Goal: Transaction & Acquisition: Obtain resource

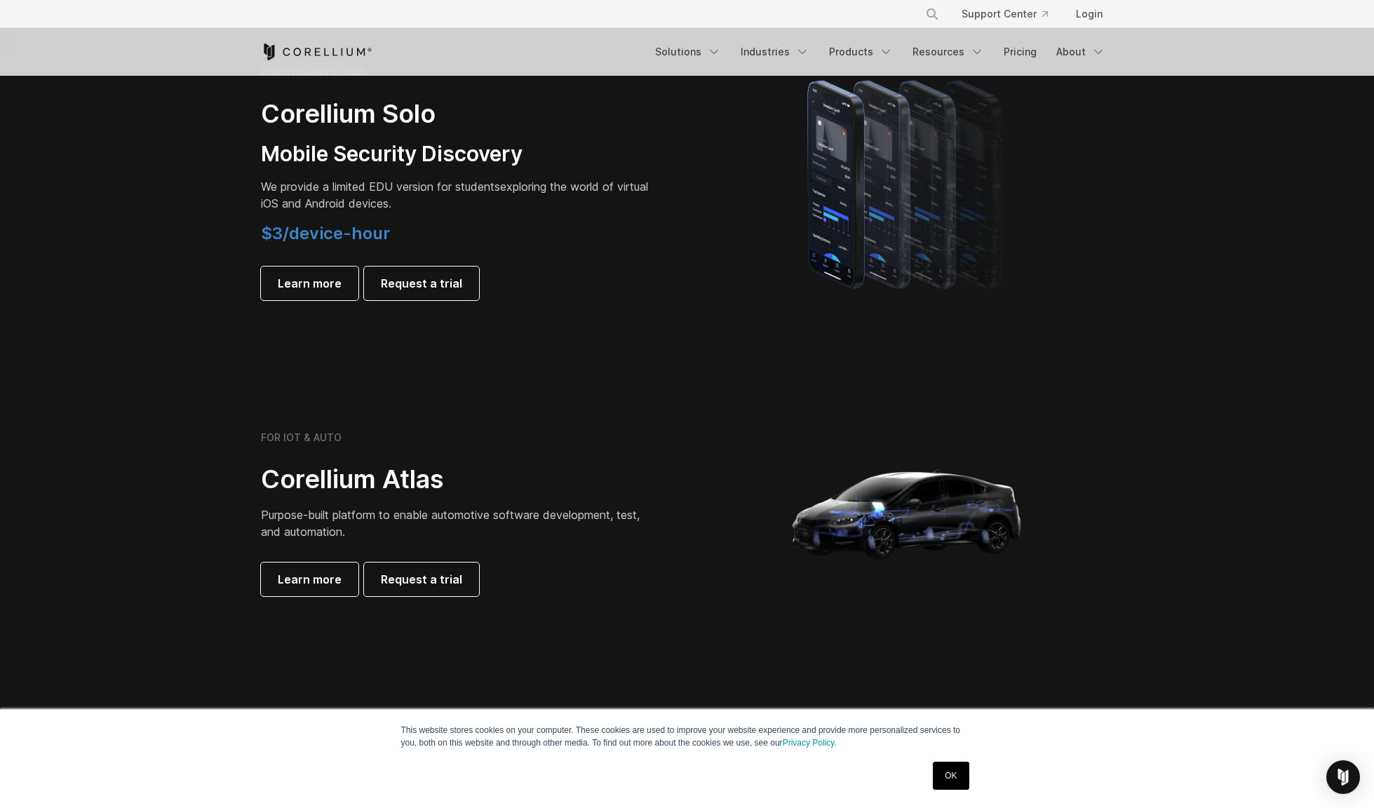
scroll to position [987, 0]
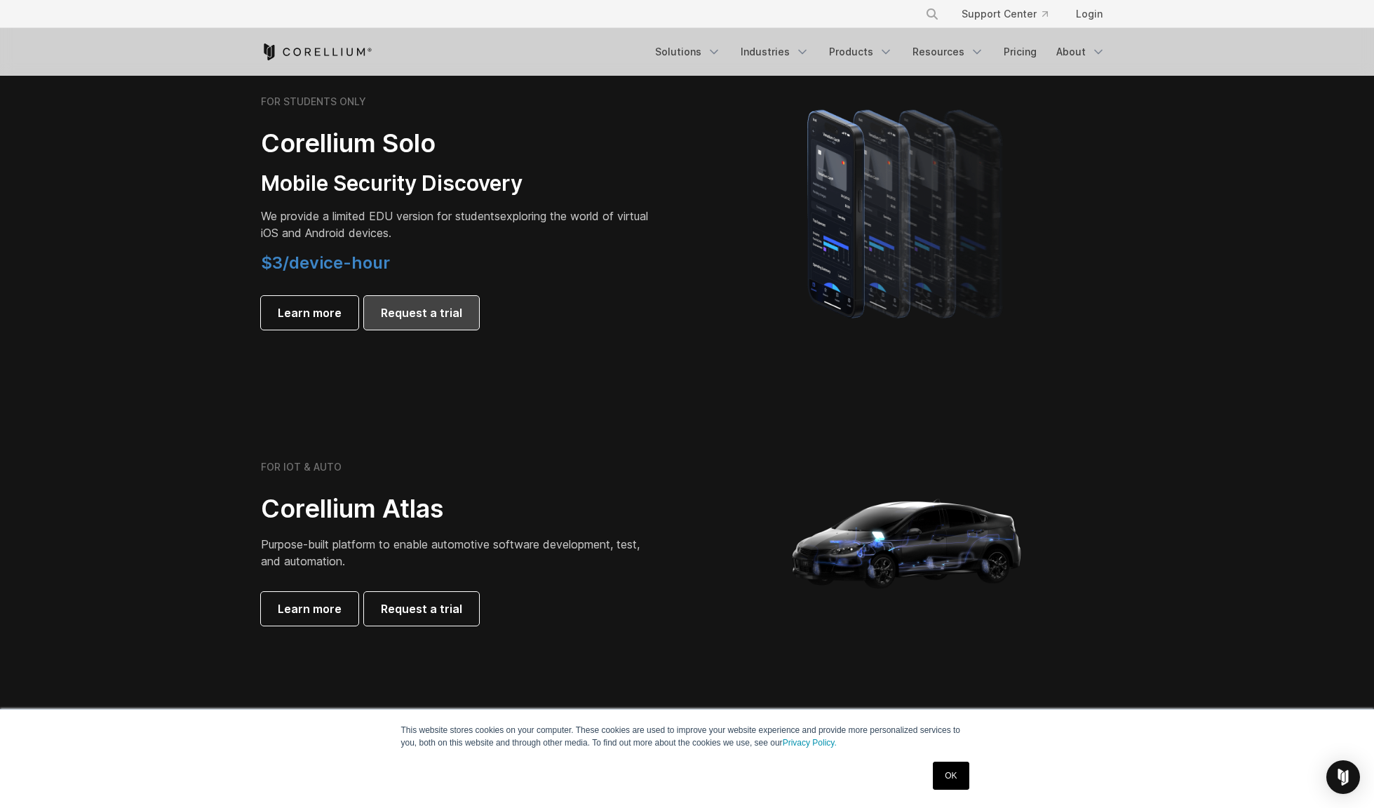
click at [429, 315] on span "Request a trial" at bounding box center [421, 312] width 81 height 17
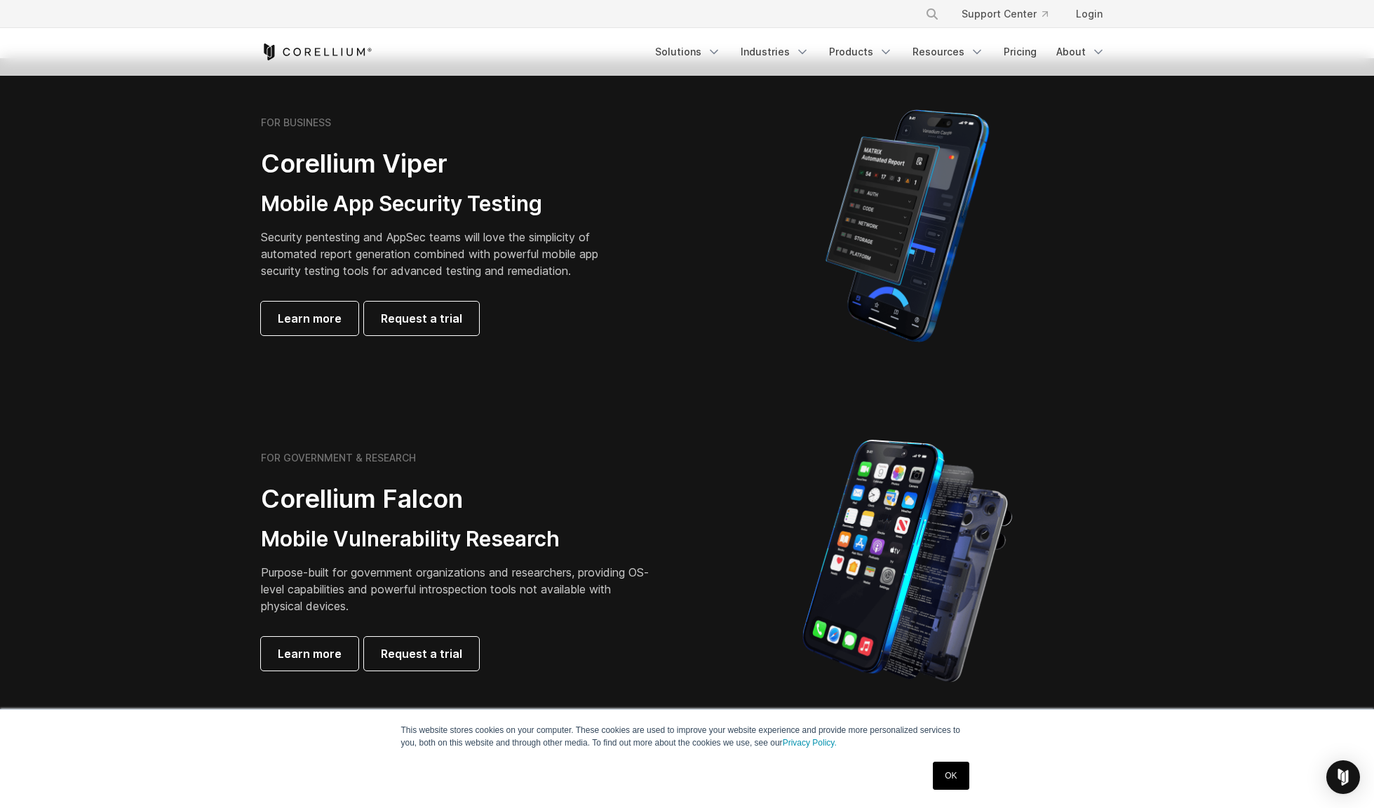
scroll to position [0, 0]
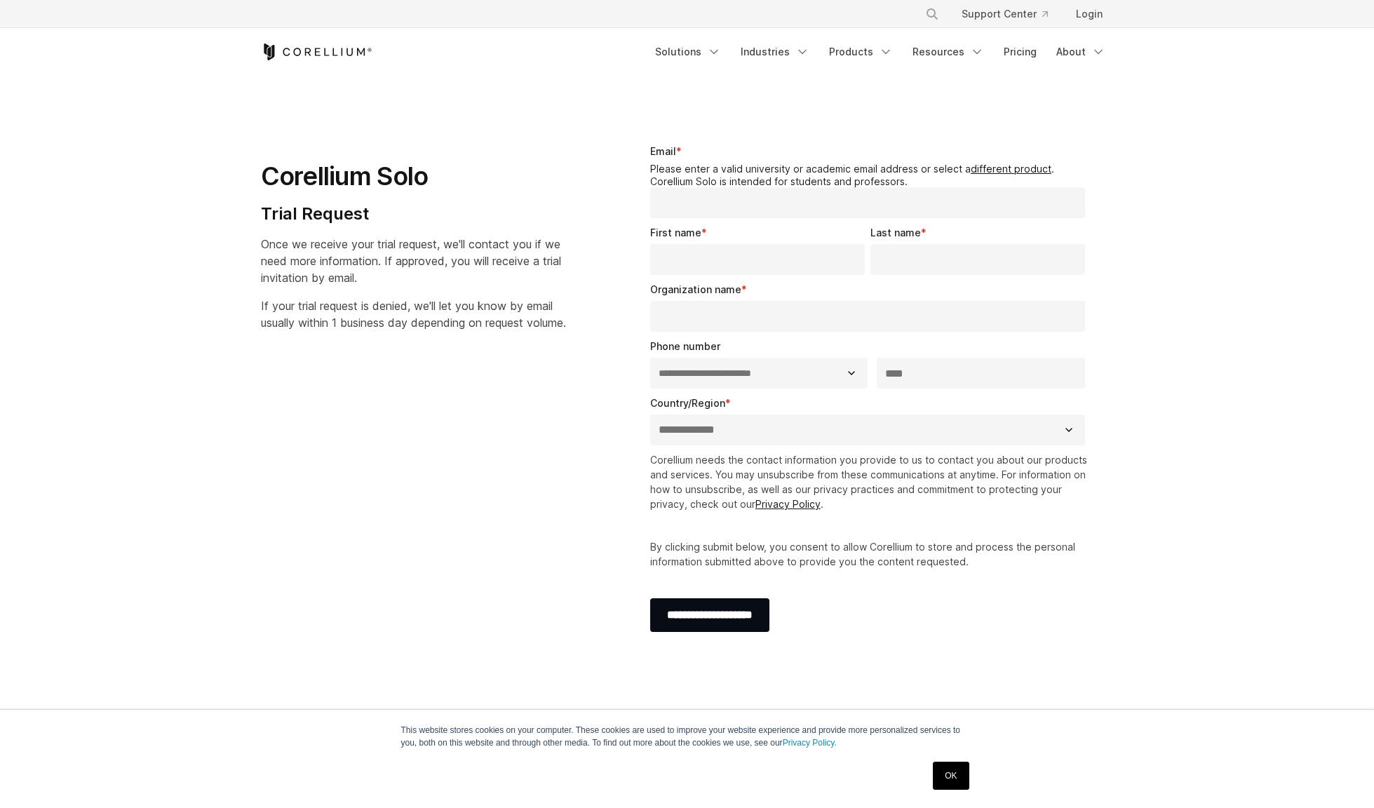
select select "**"
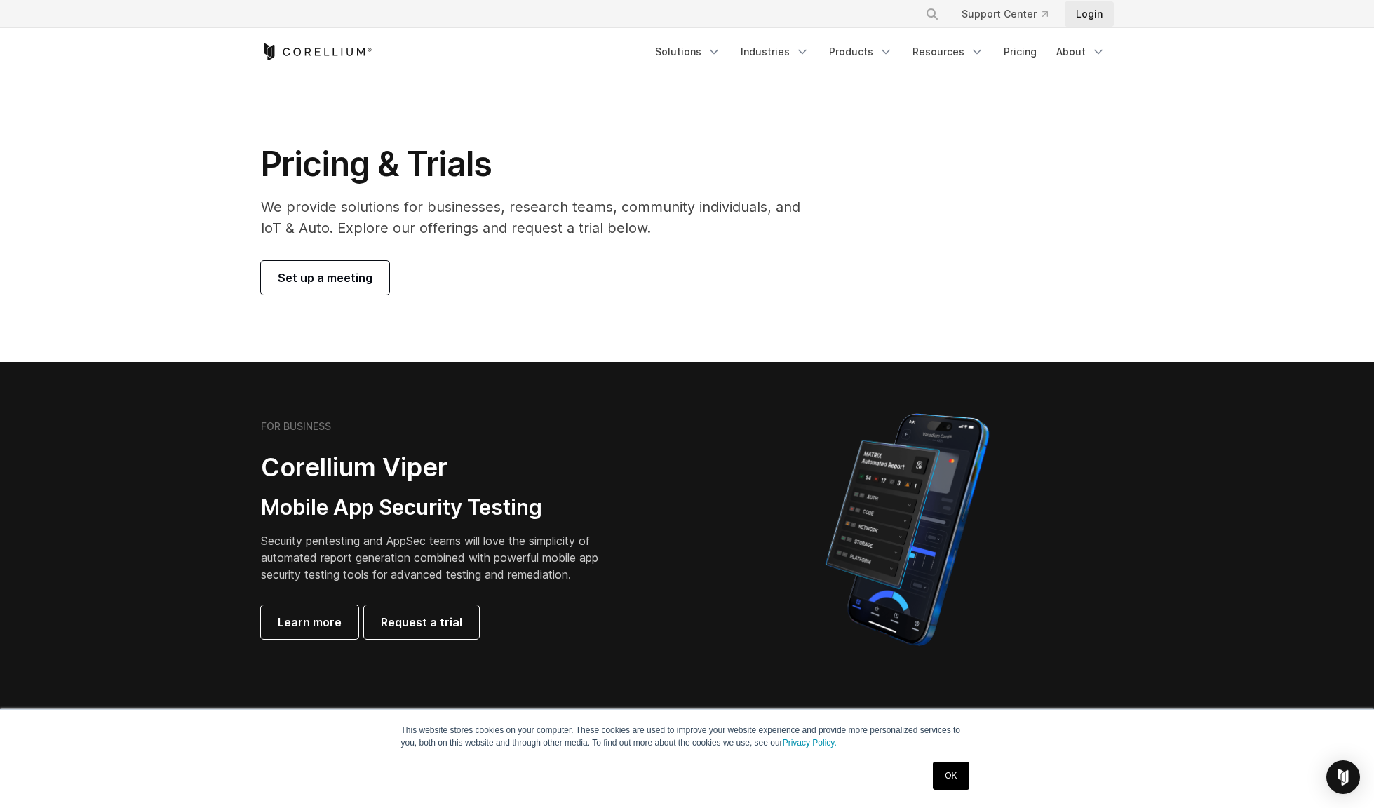
click at [1090, 12] on link "Login" at bounding box center [1089, 13] width 49 height 25
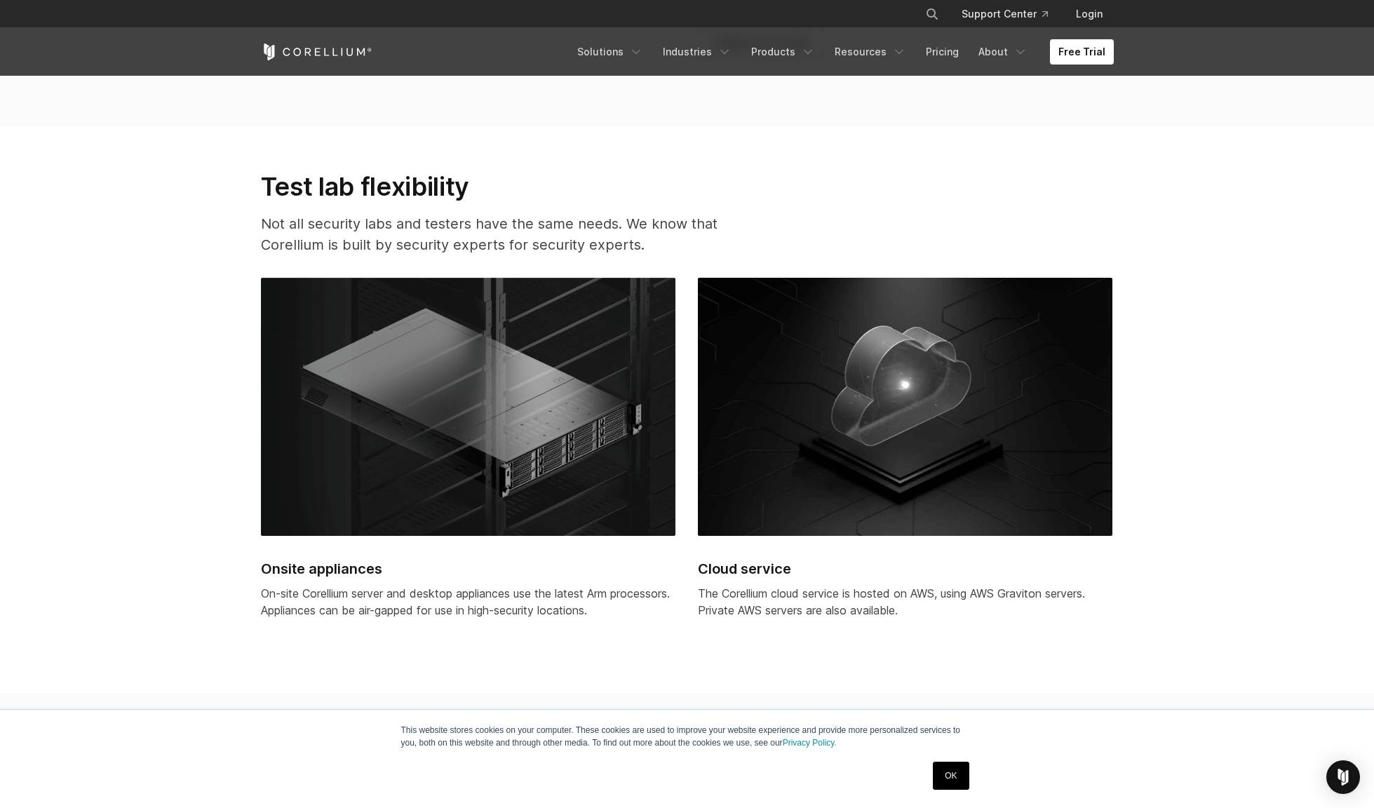
scroll to position [4427, 0]
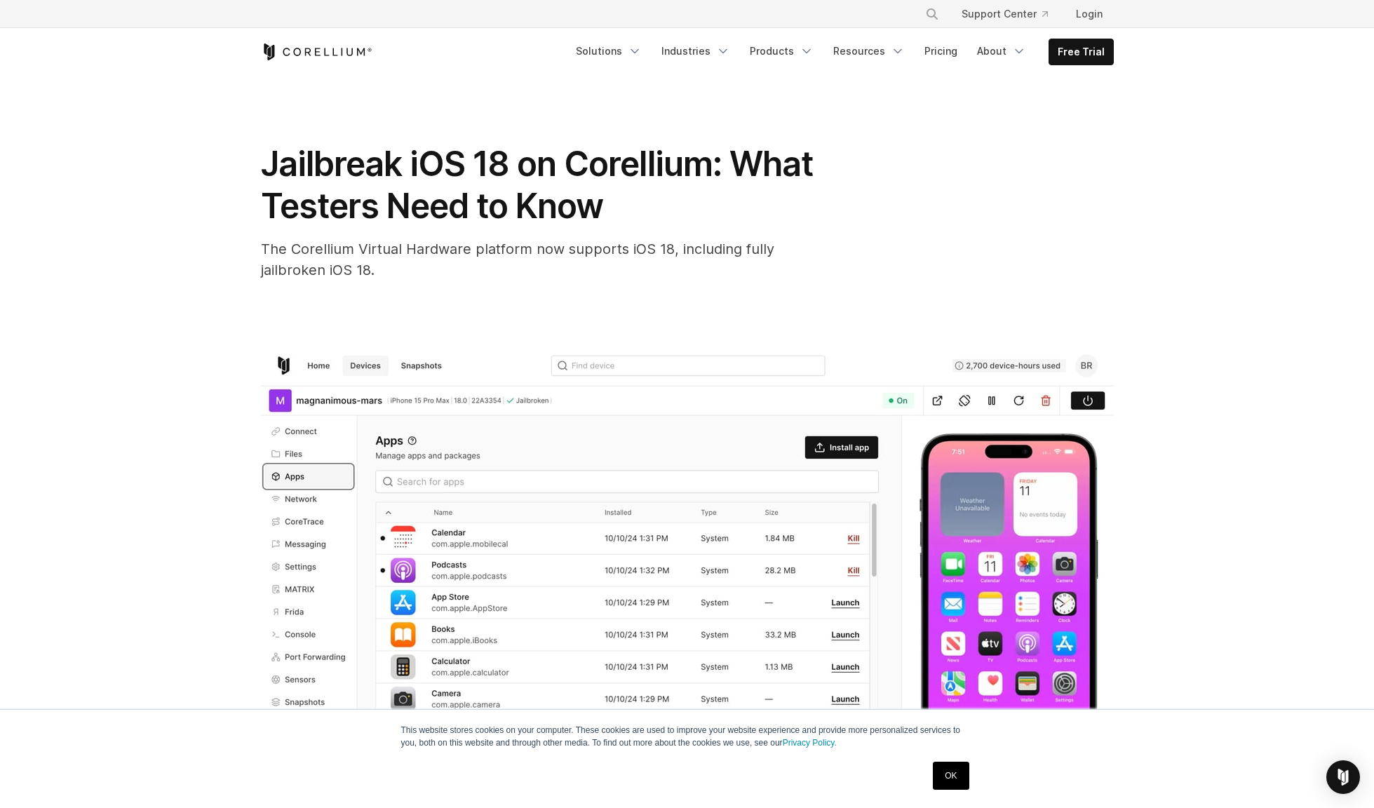
click at [1114, 83] on div "Jailbreak iOS 18 on Corellium: What Testers Need to Know The Corellium Virtual …" at bounding box center [688, 503] width 898 height 855
click at [1099, 62] on link "Free Trial" at bounding box center [1082, 51] width 64 height 25
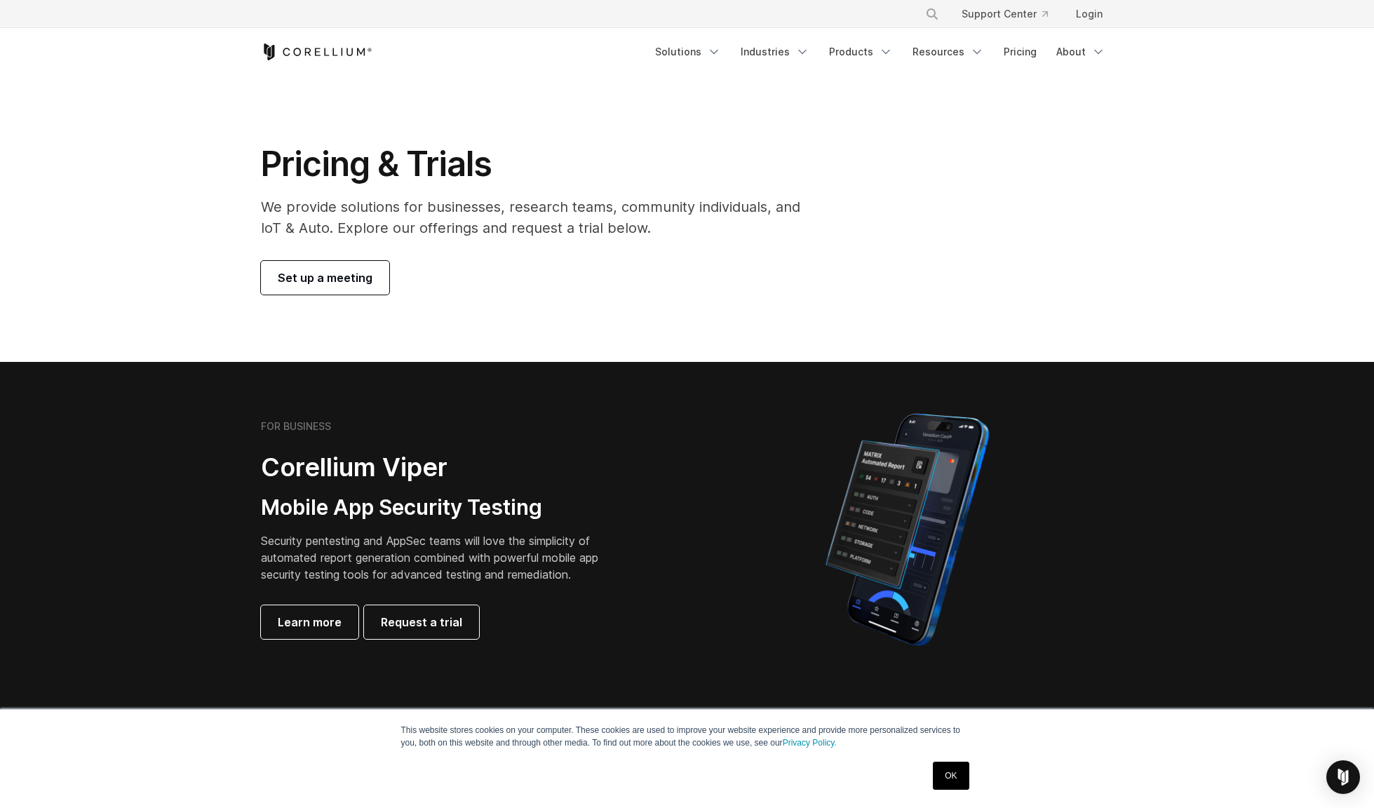
click at [347, 269] on span "Set up a meeting" at bounding box center [325, 277] width 95 height 17
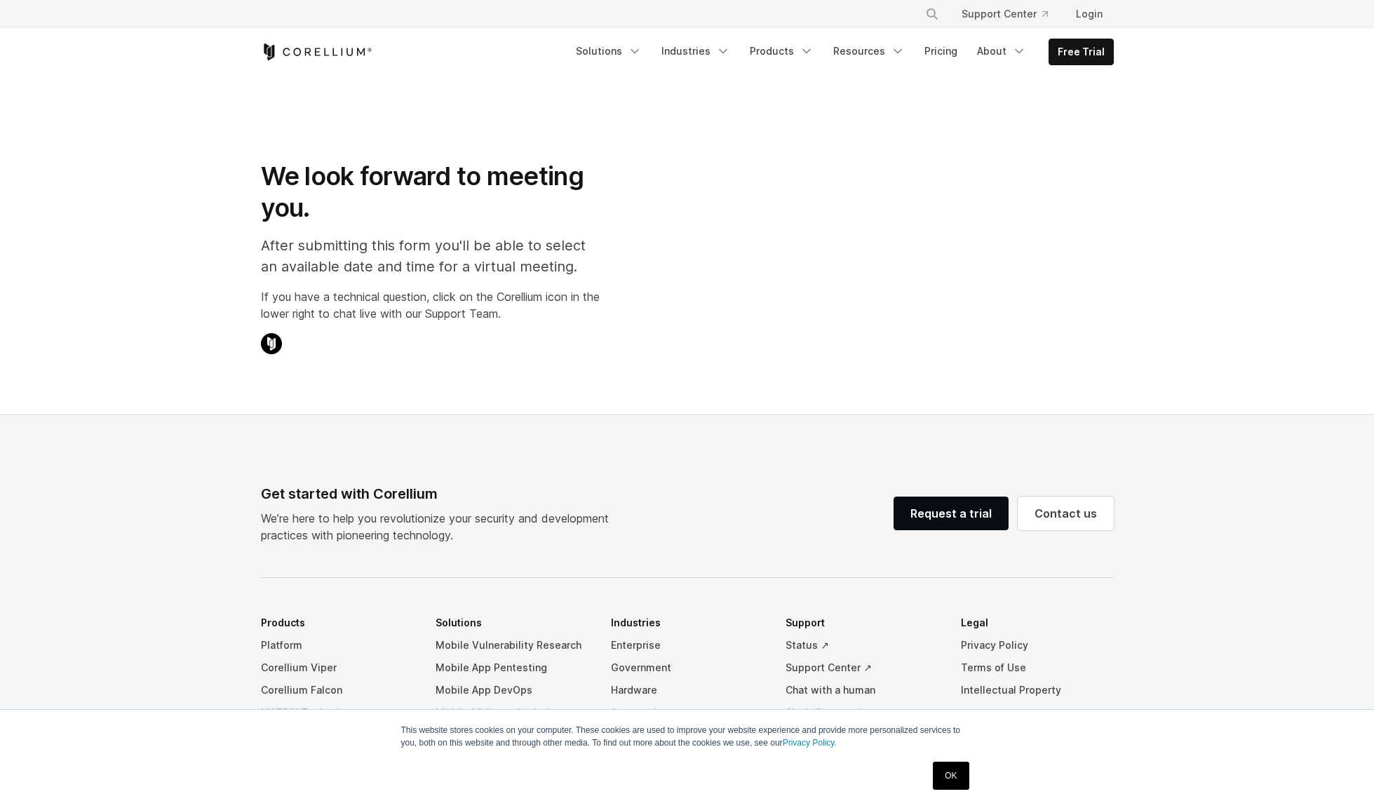
select select "**"
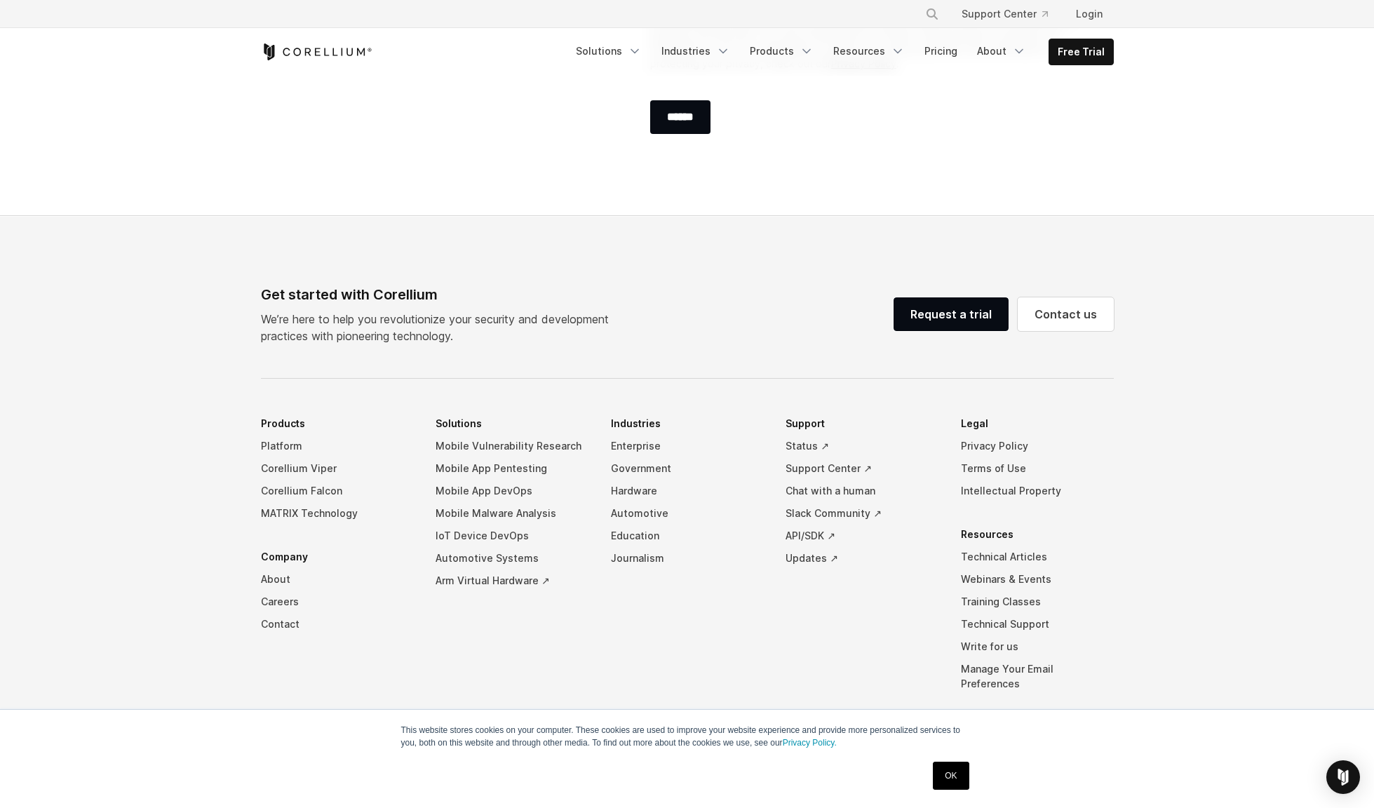
scroll to position [709, 0]
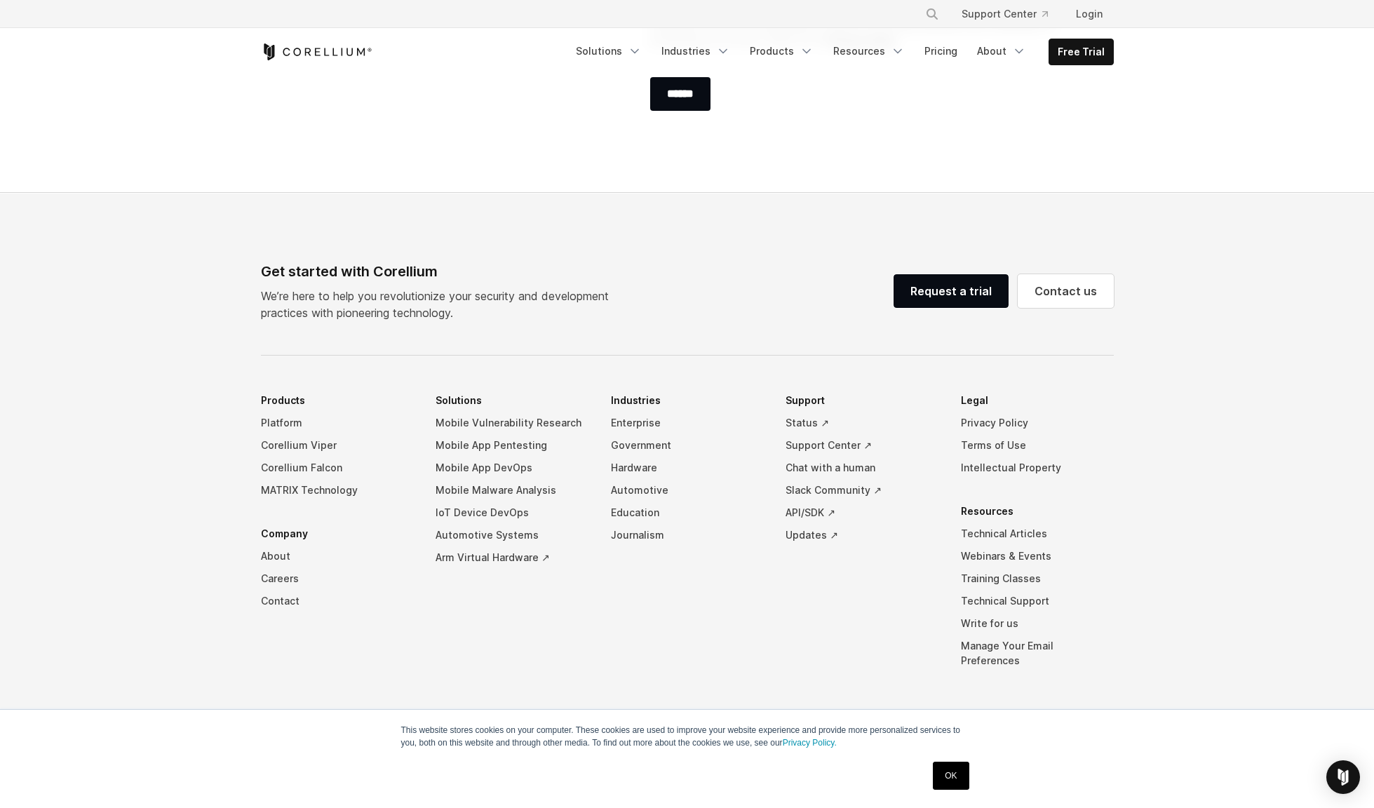
click at [358, 48] on icon "Corellium Home" at bounding box center [317, 51] width 112 height 17
